Goal: Task Accomplishment & Management: Manage account settings

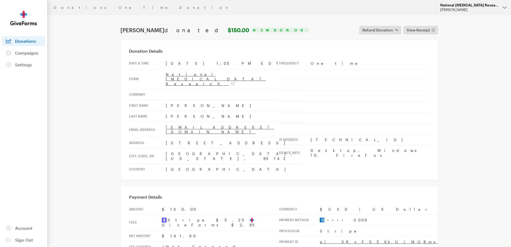
click at [447, 12] on div "[PERSON_NAME]" at bounding box center [469, 10] width 58 height 5
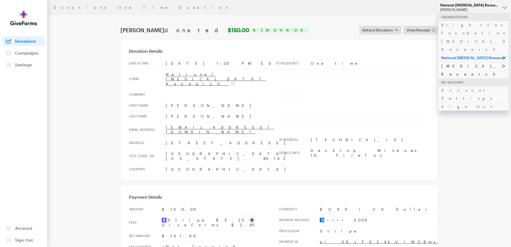
click at [452, 62] on link "[MEDICAL_DATA] Research" at bounding box center [473, 70] width 71 height 16
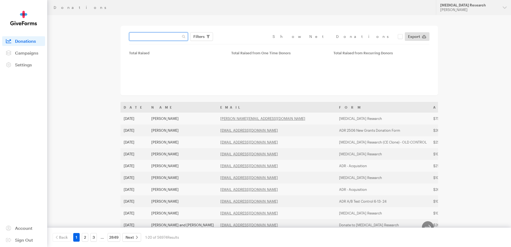
click at [159, 36] on input "text" at bounding box center [158, 36] width 59 height 9
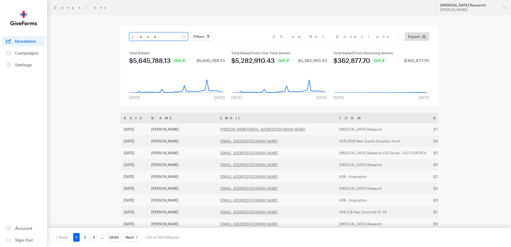
type input "java"
click at [240, 43] on button "Apply" at bounding box center [248, 47] width 17 height 9
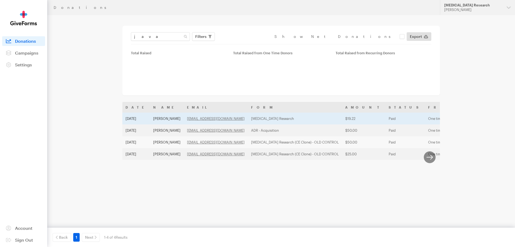
click at [171, 118] on td "Marilyn DUNEFSKY" at bounding box center [167, 118] width 34 height 12
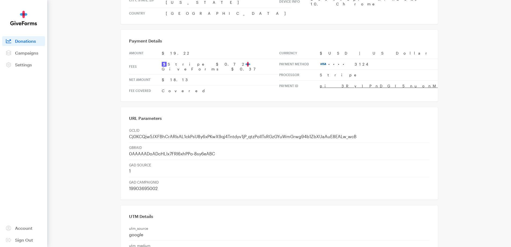
scroll to position [214, 0]
